Goal: Task Accomplishment & Management: Use online tool/utility

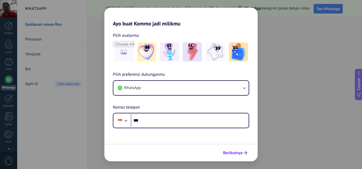
click at [242, 153] on span "Berikutnya" at bounding box center [233, 153] width 20 height 4
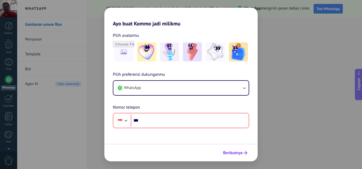
click at [240, 152] on span "Berikutnya" at bounding box center [233, 153] width 20 height 4
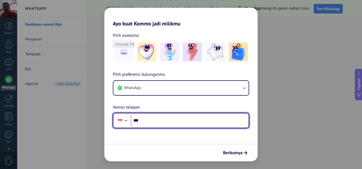
drag, startPoint x: 153, startPoint y: 125, endPoint x: 158, endPoint y: 125, distance: 5.1
click at [155, 125] on input "***" at bounding box center [190, 120] width 118 height 12
type input "**********"
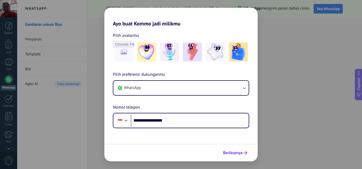
click at [240, 153] on span "Berikutnya" at bounding box center [233, 153] width 20 height 4
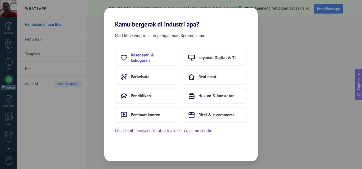
click at [145, 59] on span "Kesehatan & kebugaran" at bounding box center [152, 57] width 43 height 11
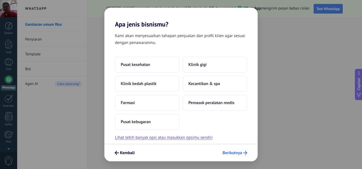
click at [233, 149] on button "Berikutnya" at bounding box center [235, 152] width 30 height 9
click at [235, 153] on span "Berikutnya" at bounding box center [233, 153] width 20 height 4
click at [242, 153] on span "Berikutnya" at bounding box center [235, 152] width 25 height 4
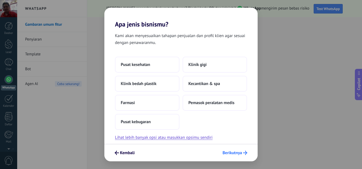
click at [242, 153] on span "Berikutnya" at bounding box center [235, 152] width 25 height 4
click at [144, 66] on span "Pusat kesehatan" at bounding box center [135, 64] width 29 height 5
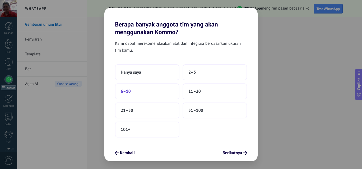
click at [139, 88] on button "6–10" at bounding box center [147, 91] width 65 height 16
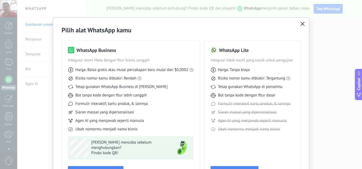
click at [303, 25] on icon "button" at bounding box center [303, 24] width 4 height 4
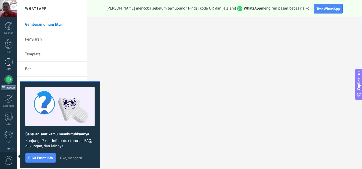
click at [6, 69] on div "Chat" at bounding box center [8, 68] width 15 height 3
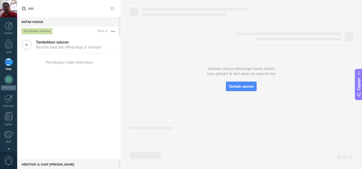
click at [41, 22] on div "Kotak masuk 0" at bounding box center [68, 22] width 102 height 10
click at [10, 45] on div at bounding box center [9, 44] width 8 height 10
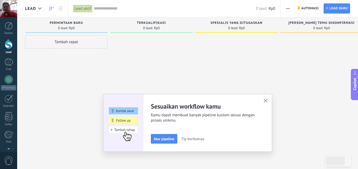
click at [268, 100] on icon "button" at bounding box center [266, 101] width 4 height 4
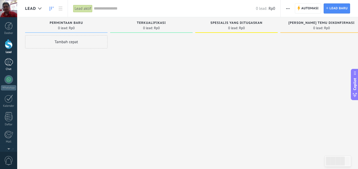
click at [9, 60] on div at bounding box center [8, 62] width 8 height 8
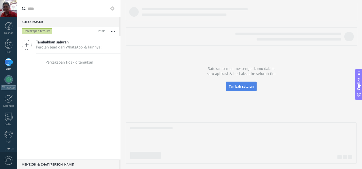
click at [241, 87] on span "Tambah saluran" at bounding box center [241, 86] width 25 height 5
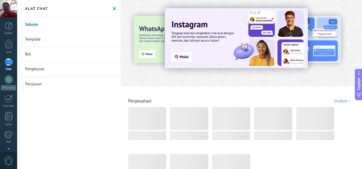
click at [33, 50] on link "Bot" at bounding box center [68, 54] width 103 height 15
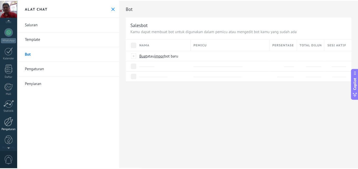
scroll to position [51, 0]
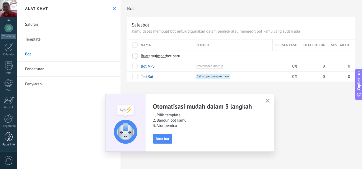
click at [7, 137] on div at bounding box center [9, 136] width 8 height 9
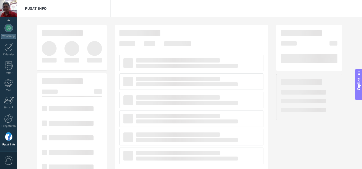
click at [129, 10] on div "Pusat Info" at bounding box center [189, 8] width 345 height 17
click at [152, 8] on div "Pusat Info" at bounding box center [189, 8] width 345 height 17
click at [32, 5] on div "Pusat Info" at bounding box center [64, 8] width 94 height 17
click at [114, 8] on div "Pusat Info" at bounding box center [187, 8] width 341 height 17
click at [34, 71] on div at bounding box center [187, 106] width 341 height 179
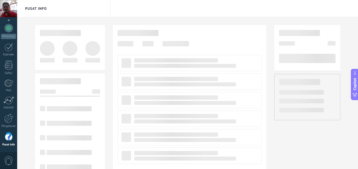
click at [35, 66] on div at bounding box center [187, 106] width 341 height 179
click at [308, 86] on div at bounding box center [308, 97] width 66 height 46
